Goal: Information Seeking & Learning: Check status

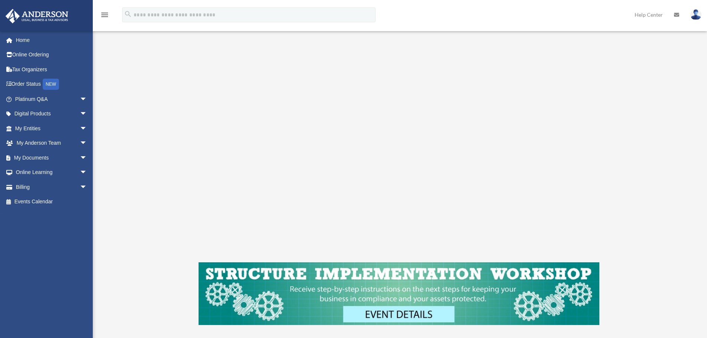
scroll to position [185, 0]
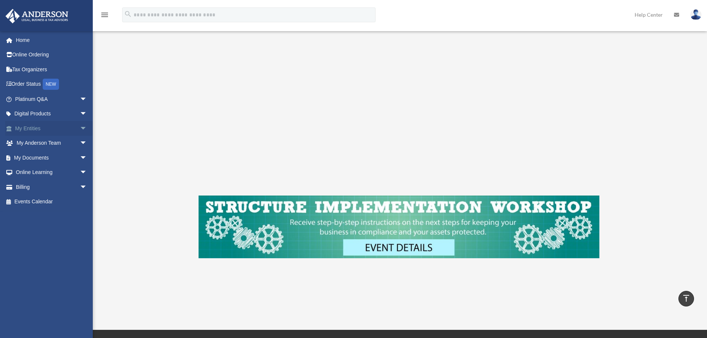
click at [80, 127] on span "arrow_drop_down" at bounding box center [87, 128] width 15 height 15
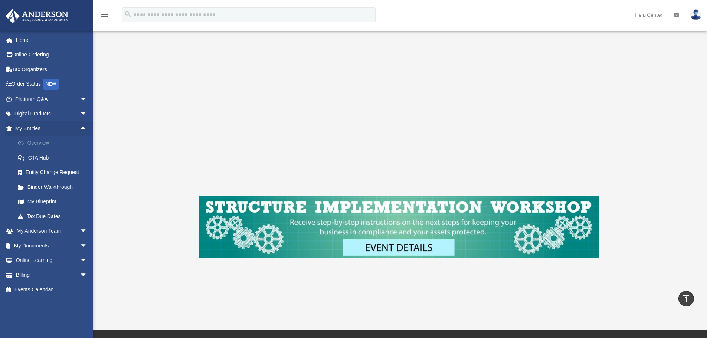
click at [34, 144] on link "Overview" at bounding box center [54, 143] width 88 height 15
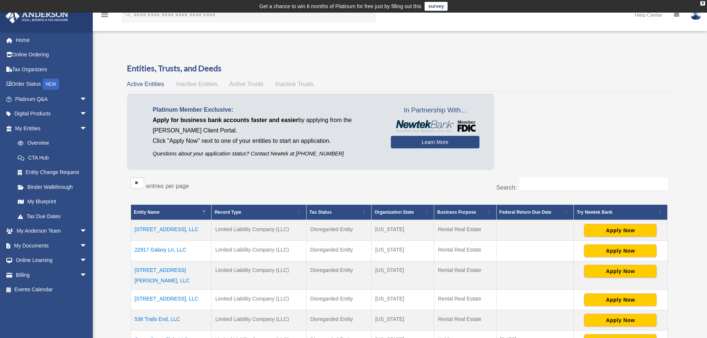
click at [166, 228] on td "[STREET_ADDRESS], LLC" at bounding box center [171, 230] width 81 height 21
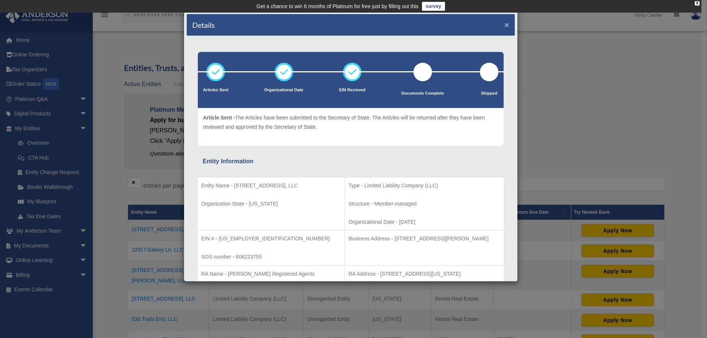
click at [504, 26] on button "×" at bounding box center [506, 25] width 5 height 8
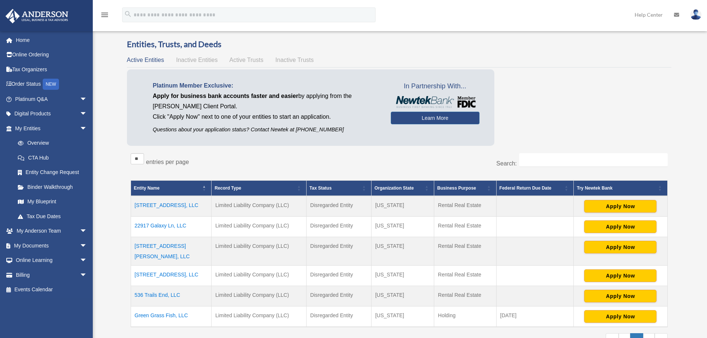
scroll to position [37, 0]
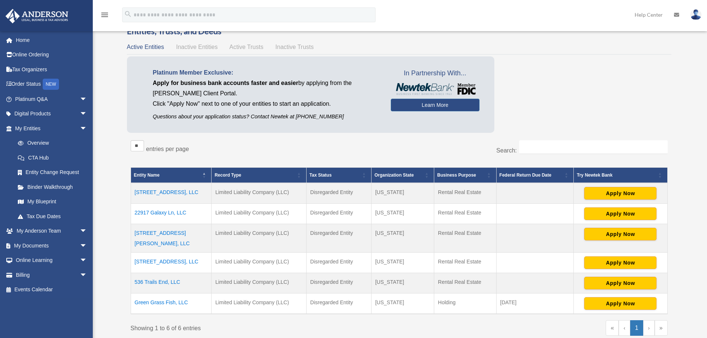
click at [144, 234] on td "[STREET_ADDRESS][PERSON_NAME], LLC" at bounding box center [171, 238] width 81 height 29
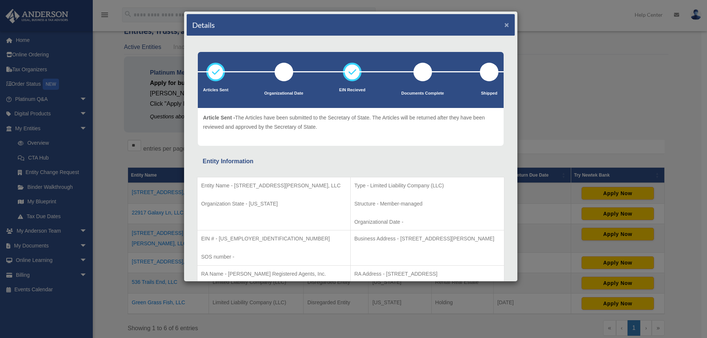
click at [504, 23] on button "×" at bounding box center [506, 25] width 5 height 8
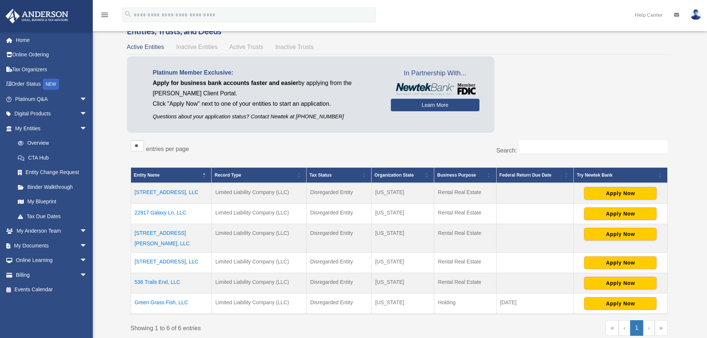
click at [160, 273] on td "536 Trails End, LLC" at bounding box center [171, 283] width 81 height 20
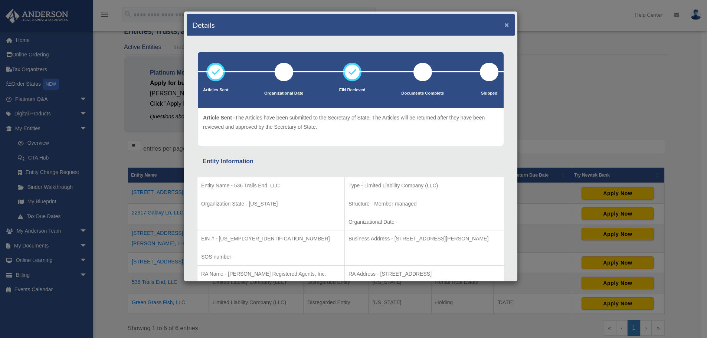
click at [504, 22] on button "×" at bounding box center [506, 25] width 5 height 8
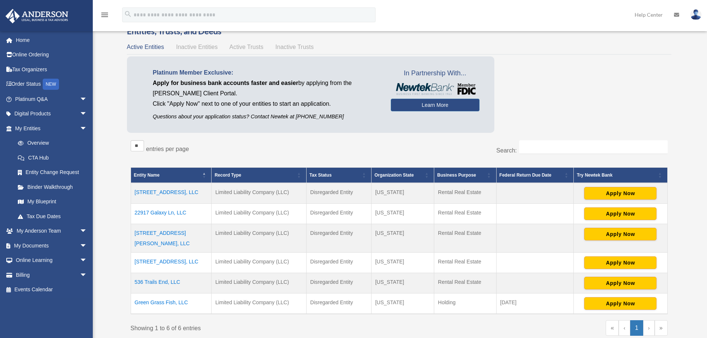
click at [169, 236] on td "[STREET_ADDRESS][PERSON_NAME], LLC" at bounding box center [171, 238] width 81 height 29
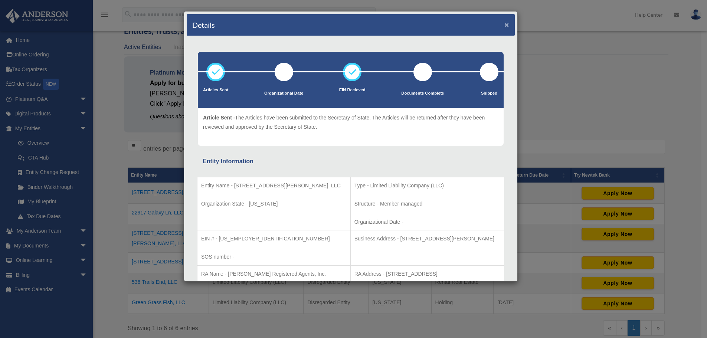
click at [504, 25] on button "×" at bounding box center [506, 25] width 5 height 8
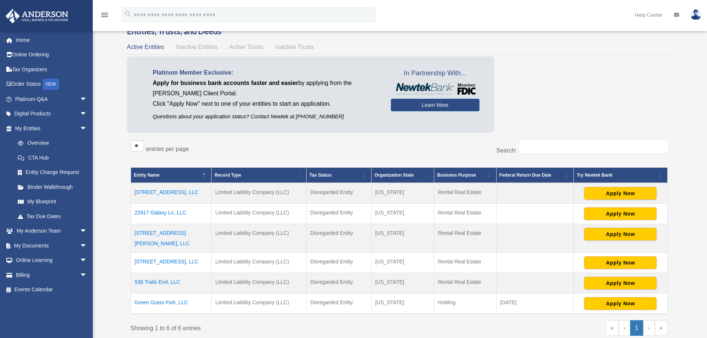
click at [164, 253] on td "[STREET_ADDRESS], LLC" at bounding box center [171, 263] width 81 height 20
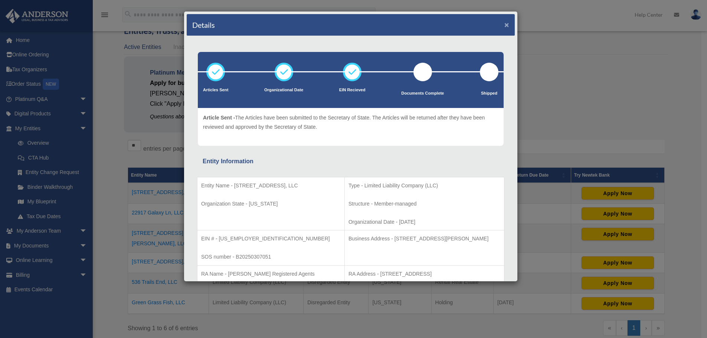
click at [504, 23] on button "×" at bounding box center [506, 25] width 5 height 8
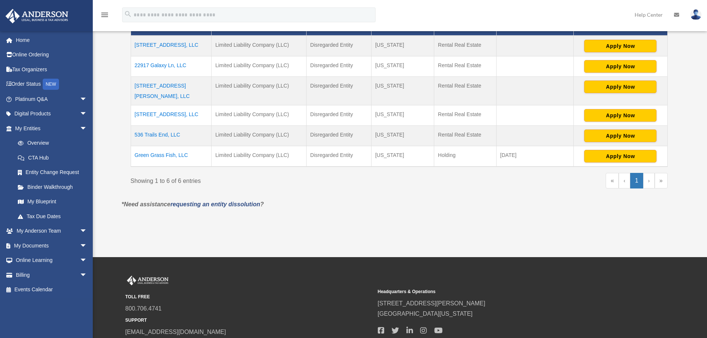
scroll to position [185, 0]
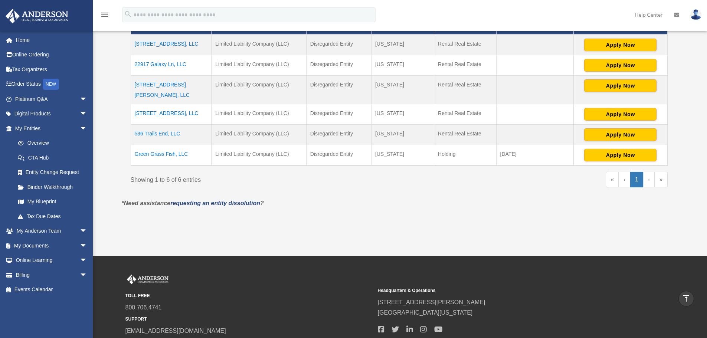
click at [169, 145] on td "Green Grass Fish, LLC" at bounding box center [171, 155] width 81 height 21
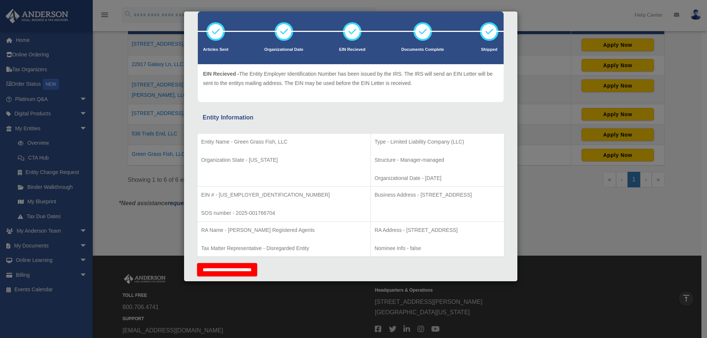
scroll to position [0, 0]
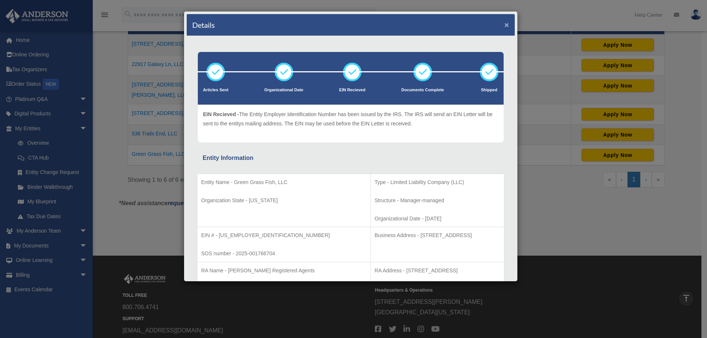
click at [504, 24] on button "×" at bounding box center [506, 25] width 5 height 8
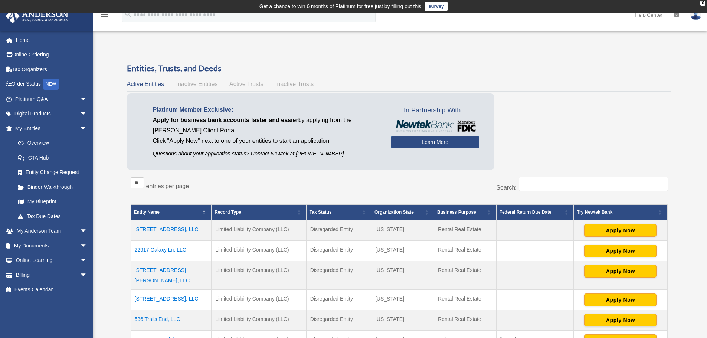
click at [154, 271] on td "[STREET_ADDRESS][PERSON_NAME], LLC" at bounding box center [171, 275] width 81 height 29
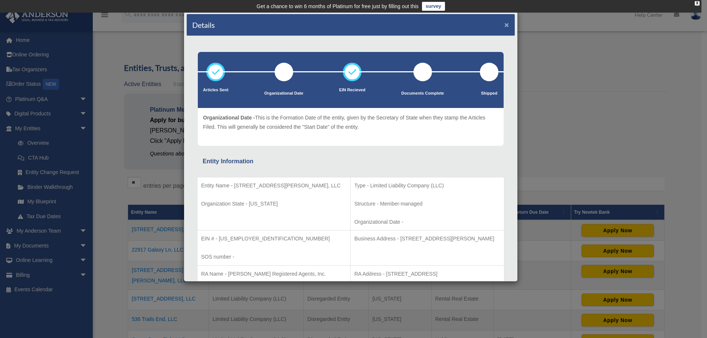
click at [504, 24] on button "×" at bounding box center [506, 25] width 5 height 8
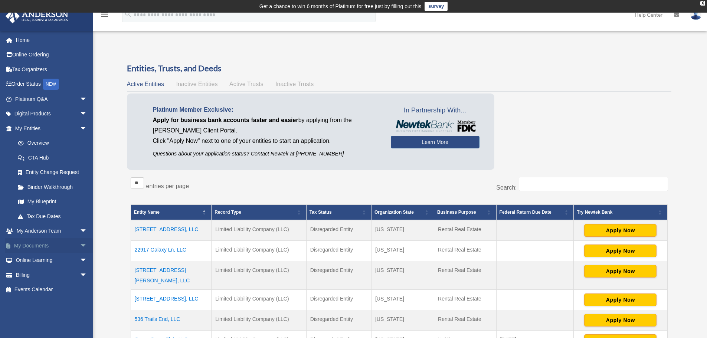
click at [80, 246] on span "arrow_drop_down" at bounding box center [87, 245] width 15 height 15
click at [32, 262] on link "Box" at bounding box center [54, 260] width 88 height 15
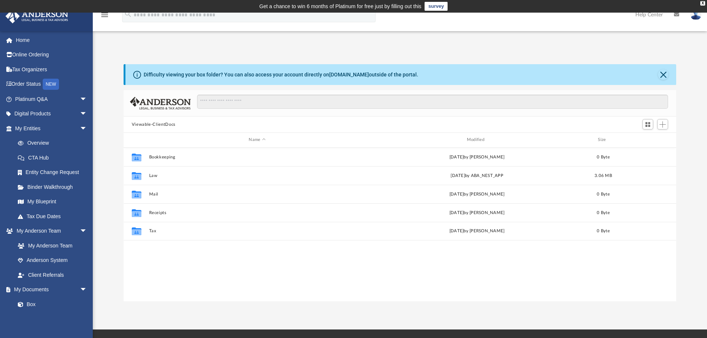
scroll to position [163, 547]
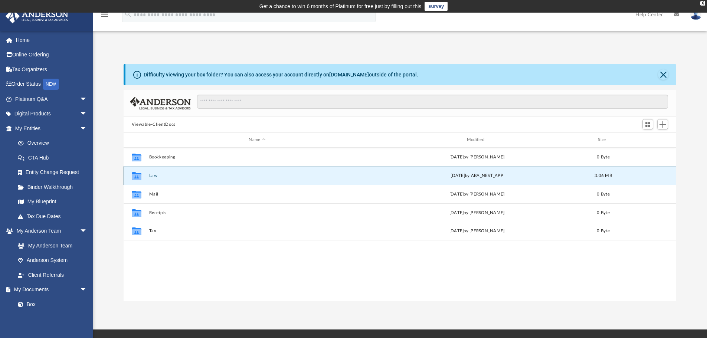
click at [152, 176] on button "Law" at bounding box center [257, 175] width 216 height 5
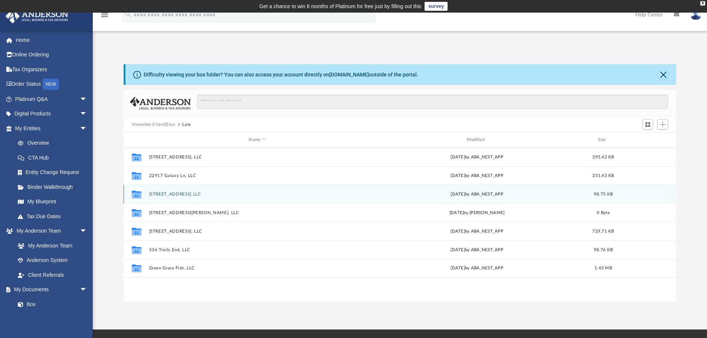
click at [153, 194] on button "3432 N Flint Ave LLC" at bounding box center [257, 194] width 216 height 5
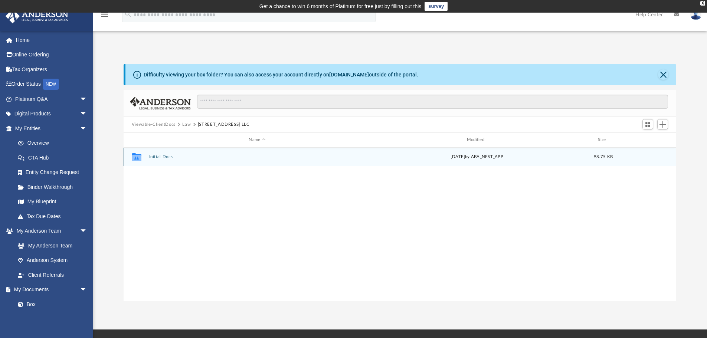
click at [154, 156] on button "Initial Docs" at bounding box center [257, 156] width 216 height 5
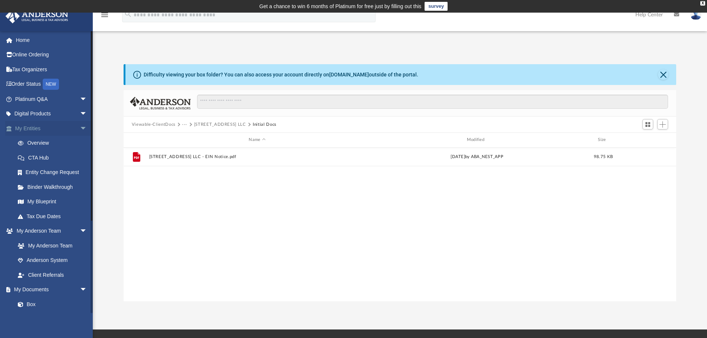
click at [80, 126] on span "arrow_drop_down" at bounding box center [87, 128] width 15 height 15
click at [80, 127] on span "arrow_drop_up" at bounding box center [87, 128] width 15 height 15
